Goal: Complete application form

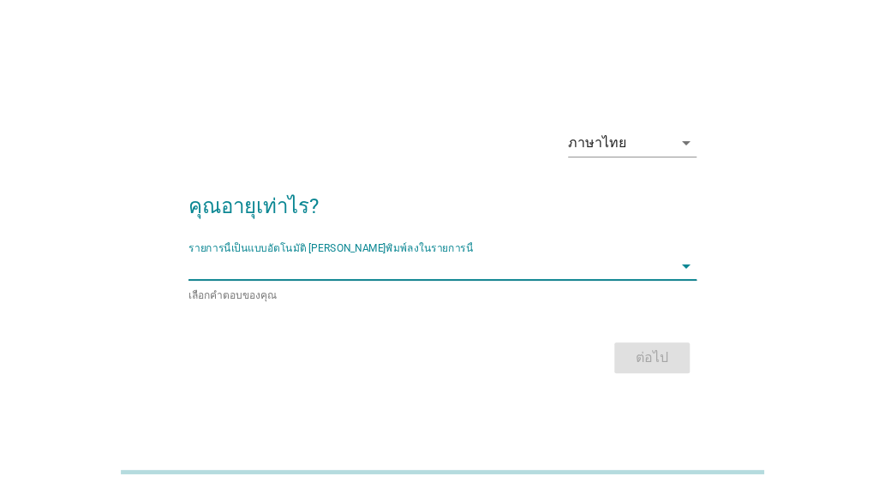
click at [359, 275] on input "รายการนี้เป็นแบบอัตโนมัติ คุณสามารถพิมพ์ลงในรายการนี้" at bounding box center [430, 266] width 484 height 27
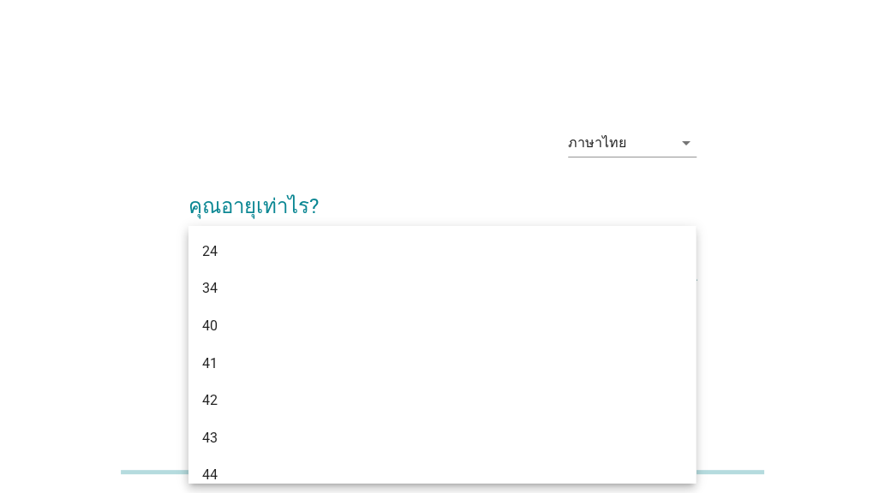
type input "45"
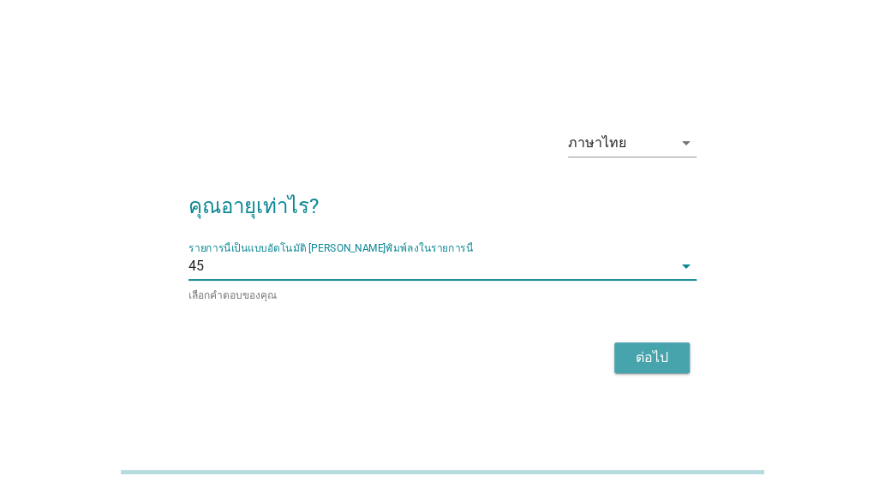
click at [667, 349] on div "ต่อไป" at bounding box center [652, 358] width 48 height 21
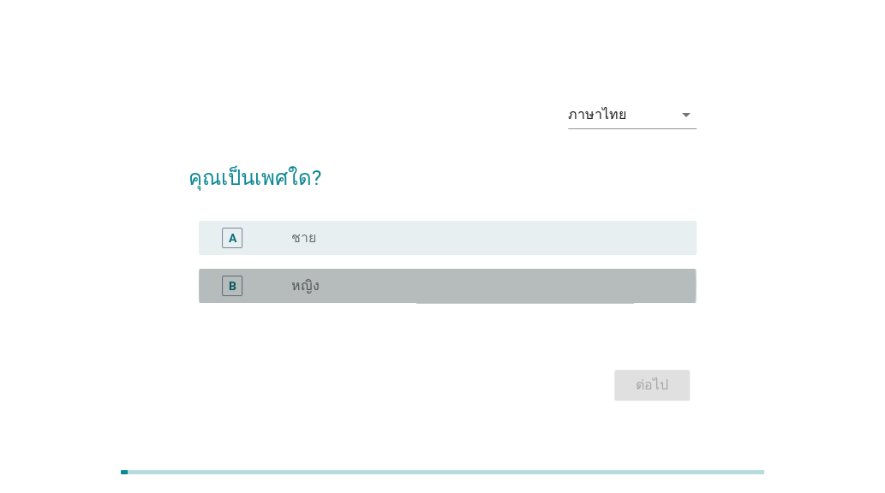
click at [329, 278] on div "radio_button_unchecked หญิง" at bounding box center [480, 286] width 378 height 17
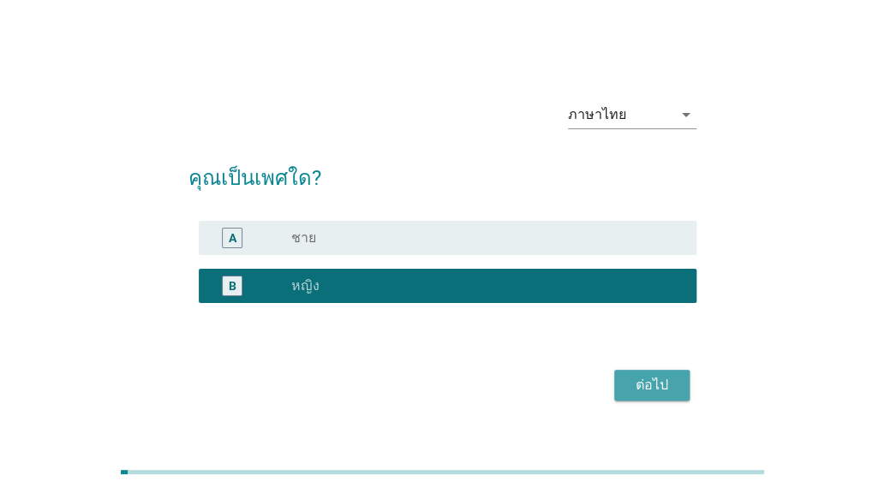
click at [651, 382] on div "ต่อไป" at bounding box center [652, 385] width 48 height 21
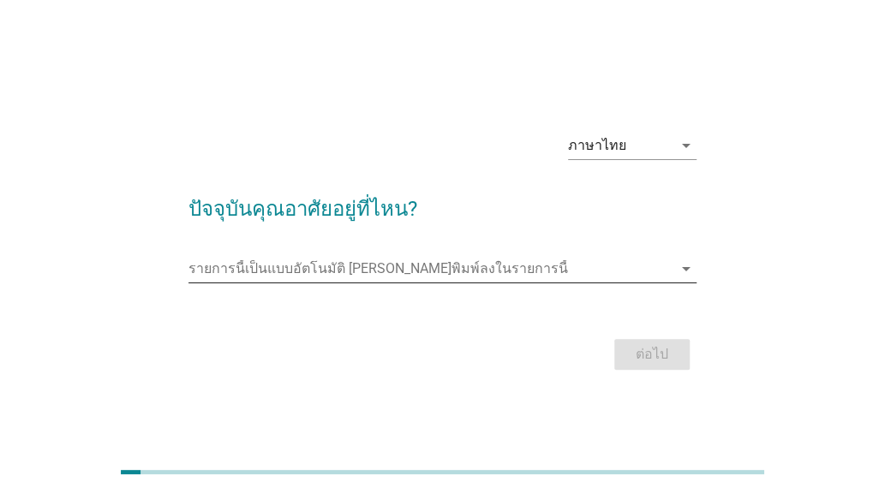
click at [379, 263] on input "รายการนี้เป็นแบบอัตโนมัติ คุณสามารถพิมพ์ลงในรายการนี้" at bounding box center [430, 268] width 484 height 27
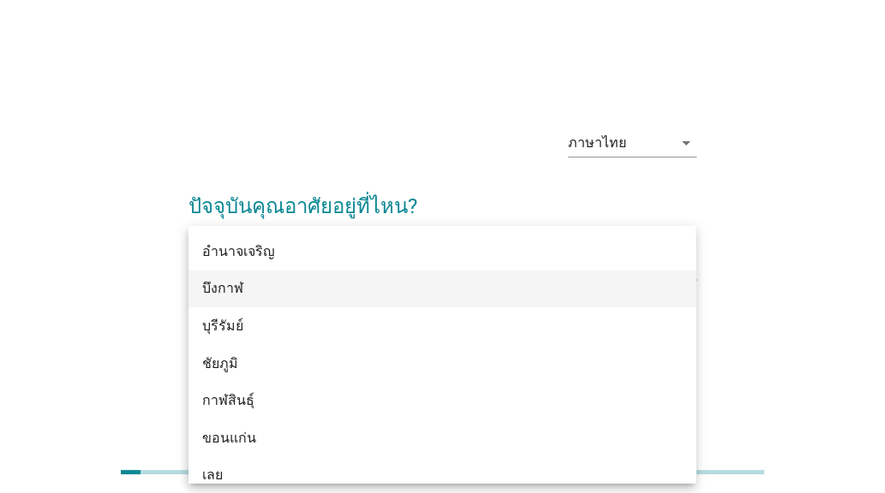
type input "d"
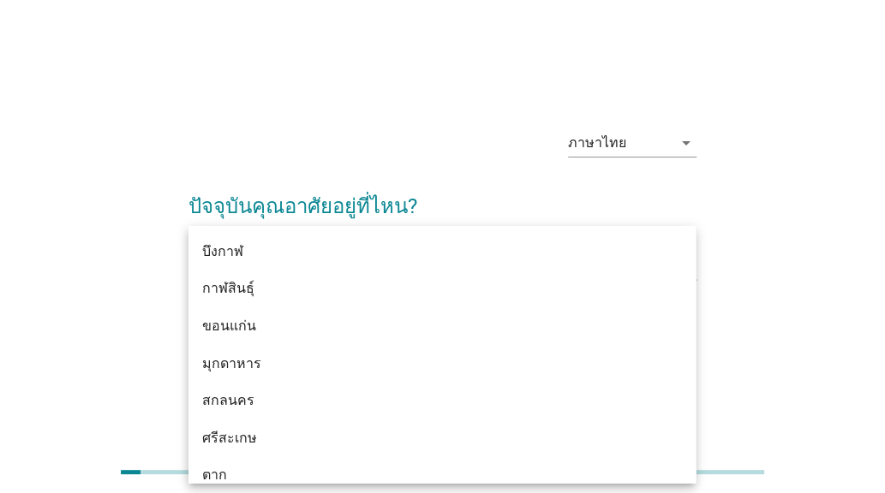
type input "กร"
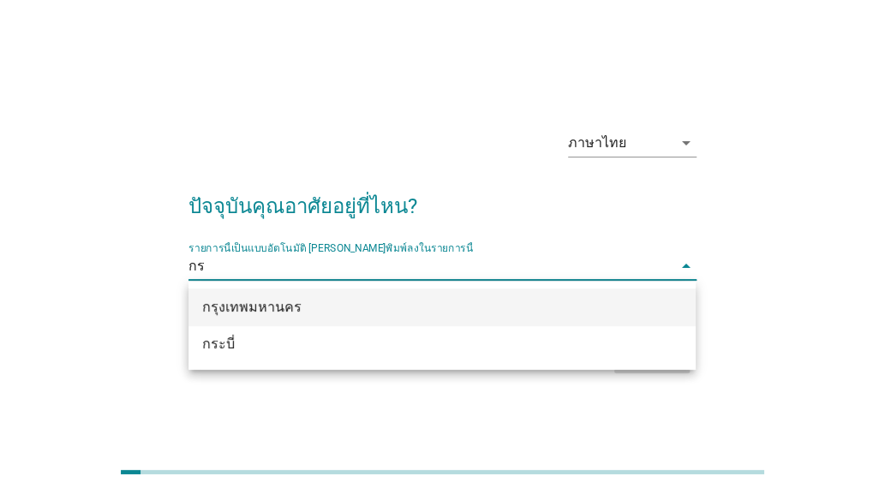
click at [384, 308] on div "กรุงเทพมหานคร" at bounding box center [421, 307] width 439 height 21
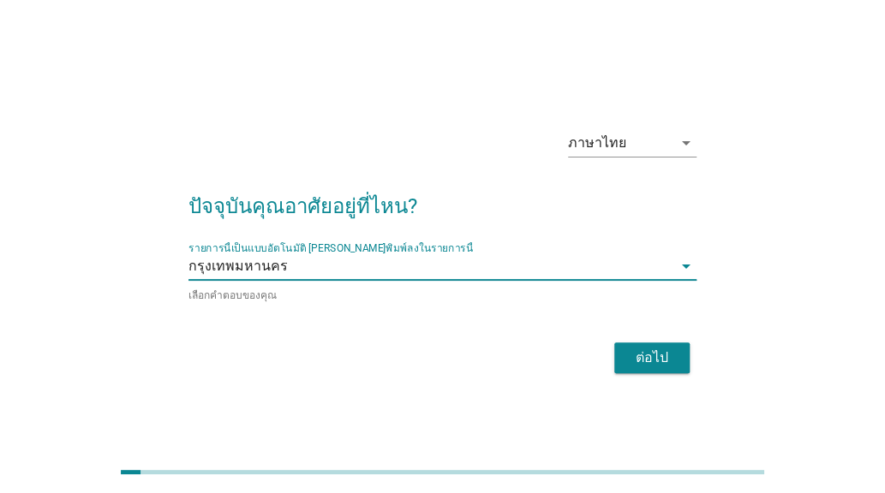
click at [673, 350] on div "ต่อไป" at bounding box center [652, 358] width 48 height 21
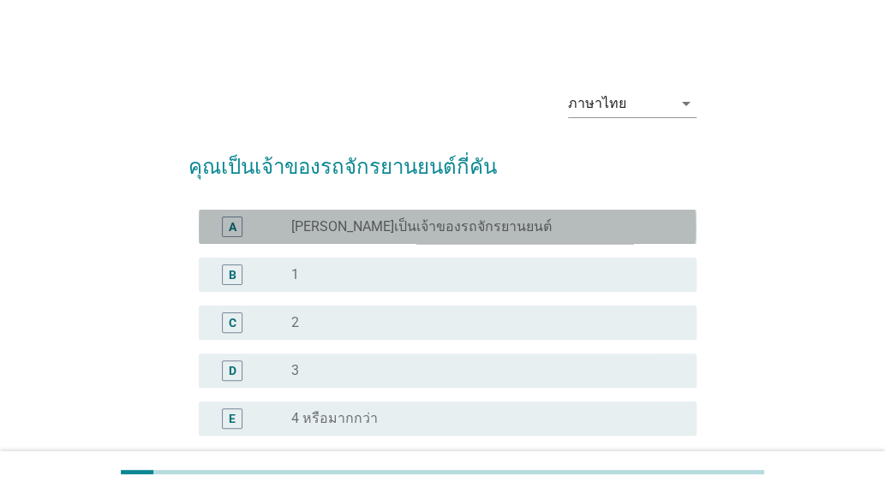
click at [478, 229] on div "radio_button_unchecked [PERSON_NAME]เป็นเจ้าของรถจักรยานยนต์" at bounding box center [480, 226] width 378 height 17
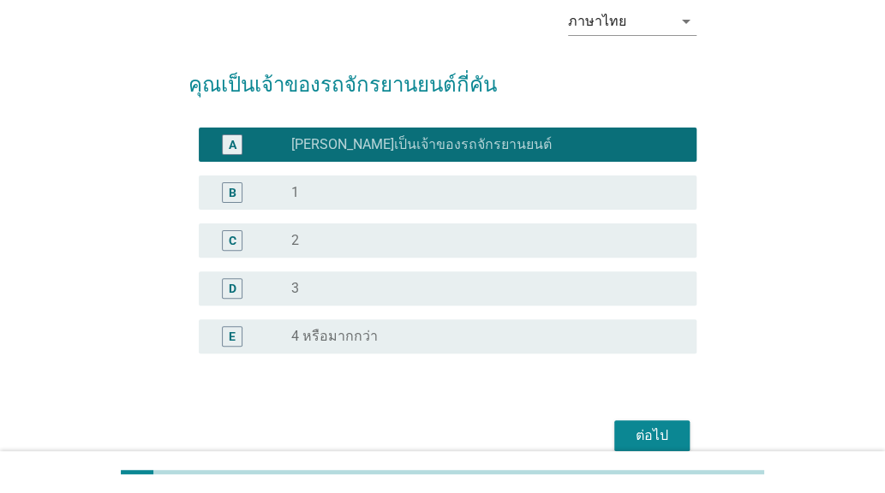
scroll to position [163, 0]
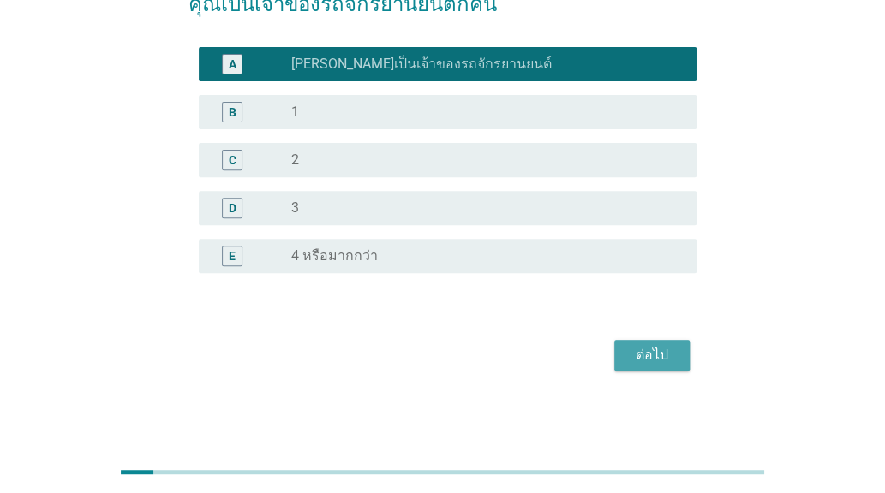
click at [642, 344] on button "ต่อไป" at bounding box center [651, 355] width 75 height 31
